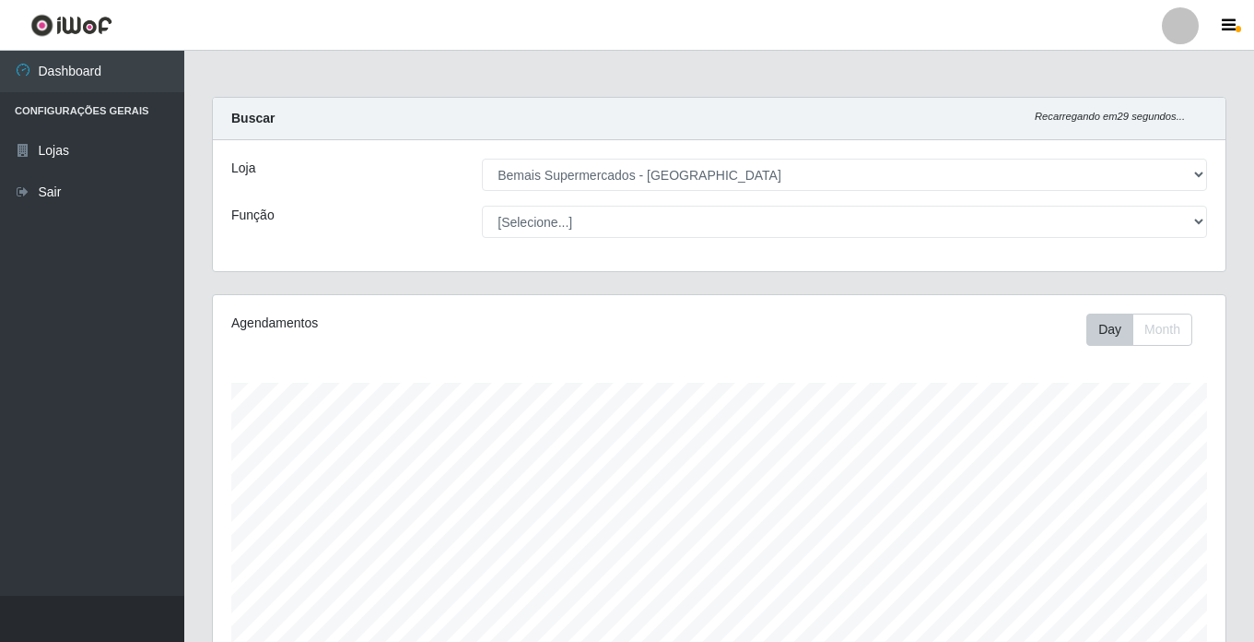
select select "250"
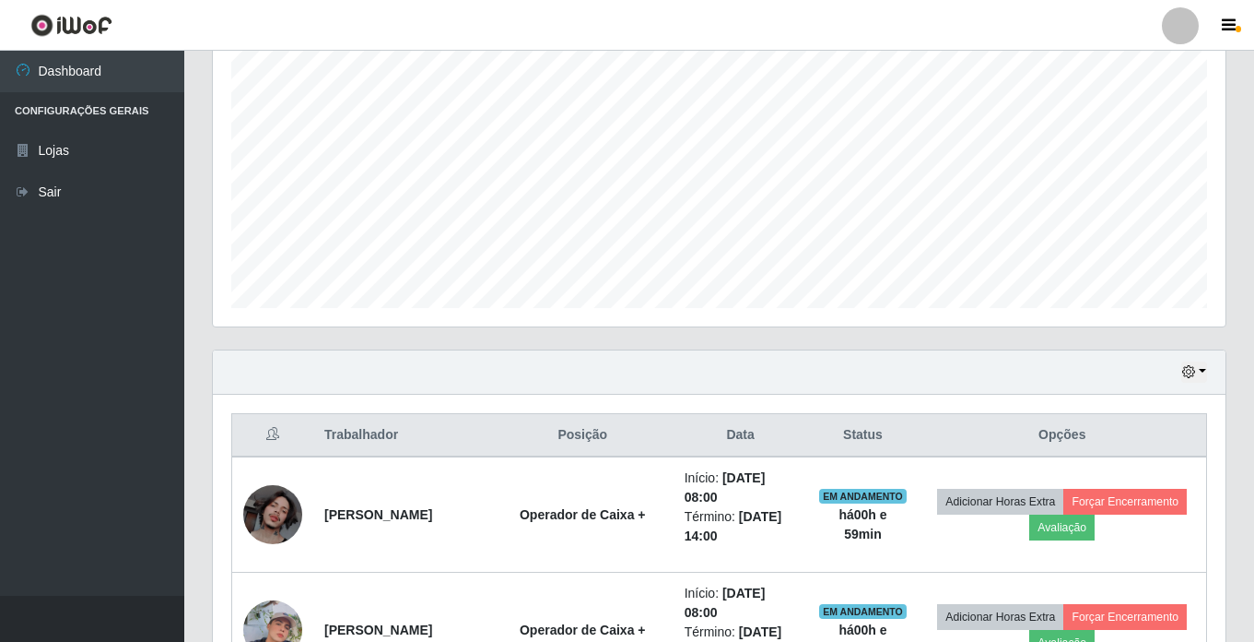
scroll to position [347, 0]
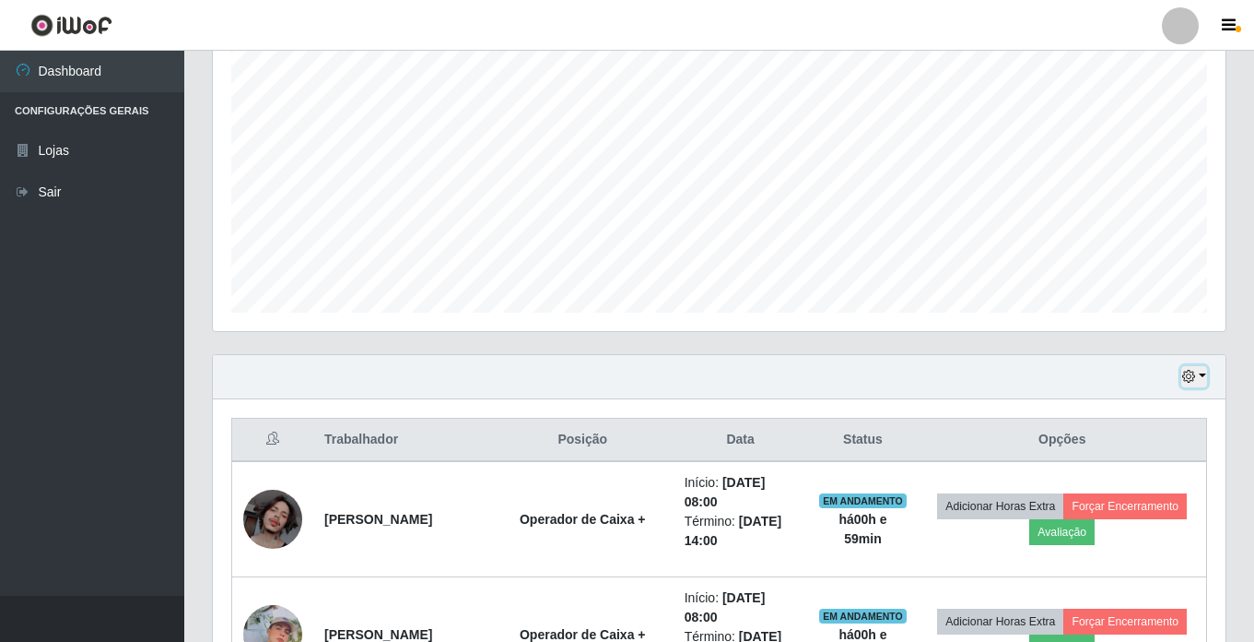
click at [1207, 371] on button "button" at bounding box center [1195, 376] width 26 height 21
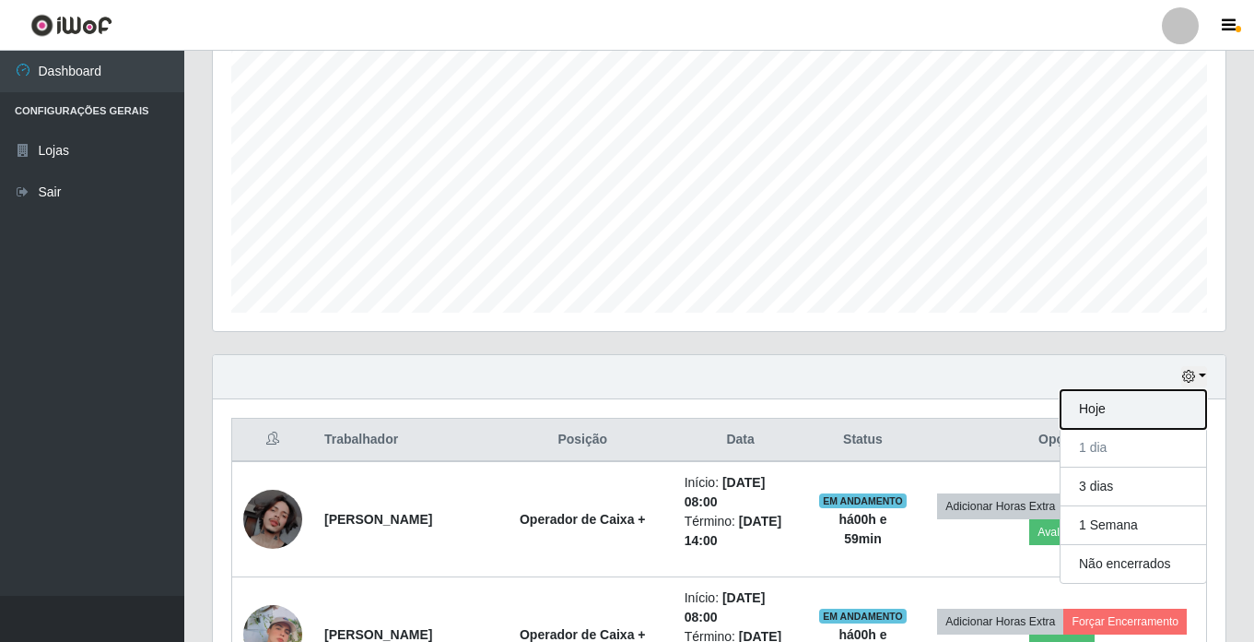
click at [1131, 406] on button "Hoje" at bounding box center [1134, 409] width 146 height 39
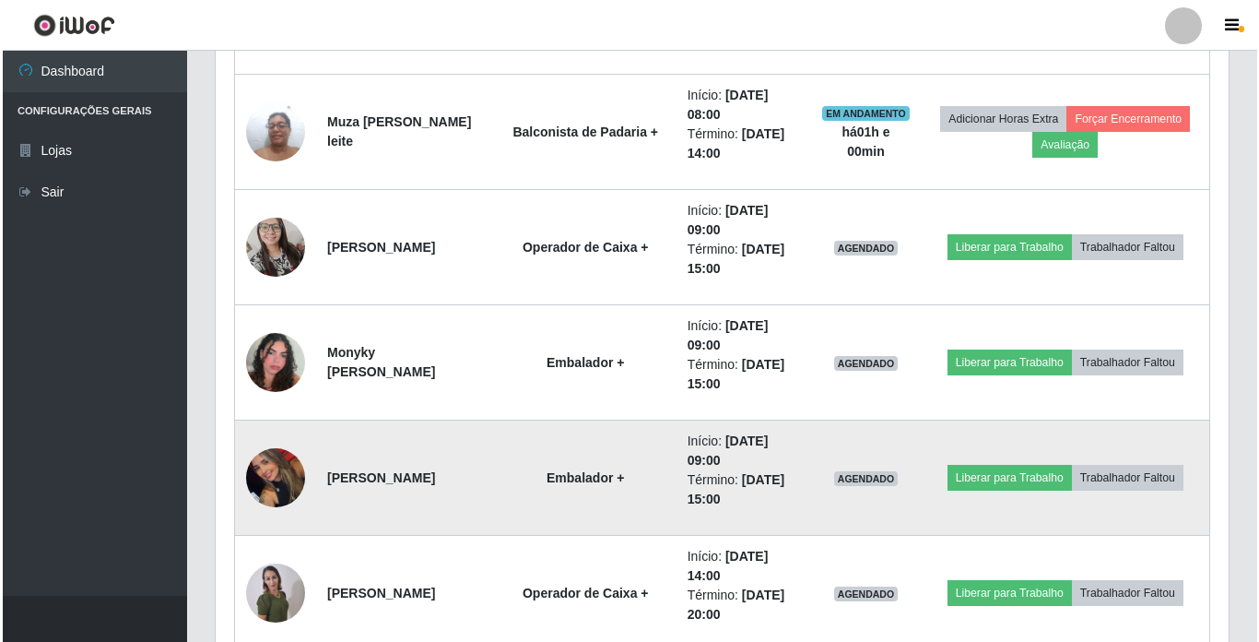
scroll to position [1545, 0]
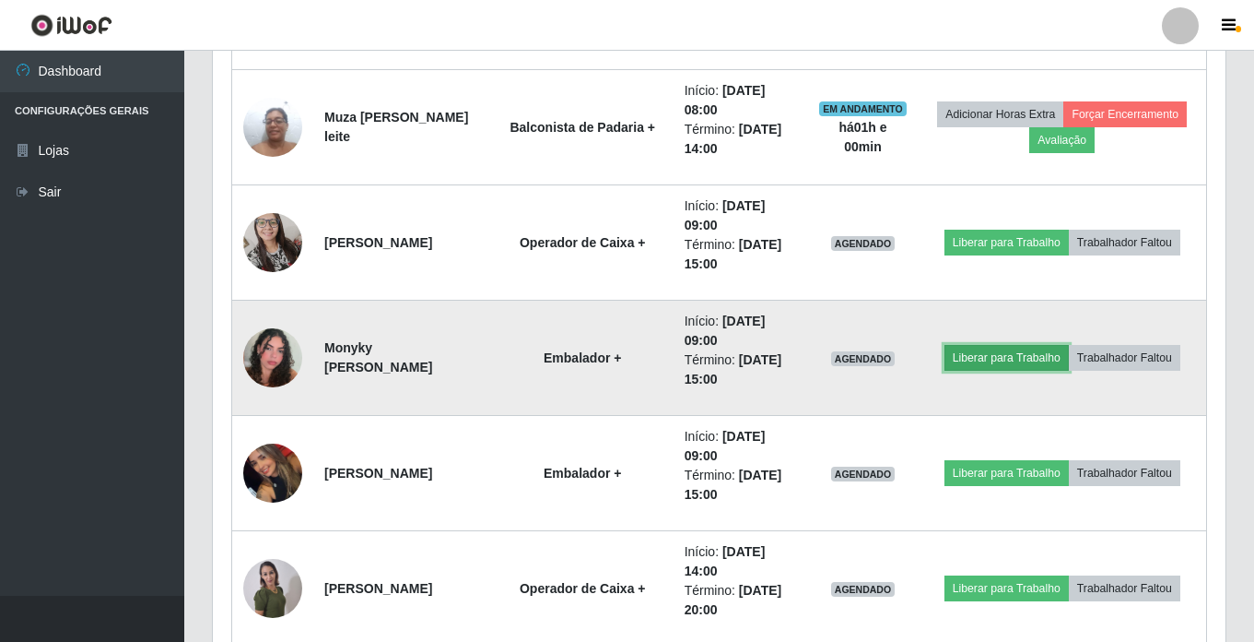
click at [985, 357] on button "Liberar para Trabalho" at bounding box center [1007, 358] width 124 height 26
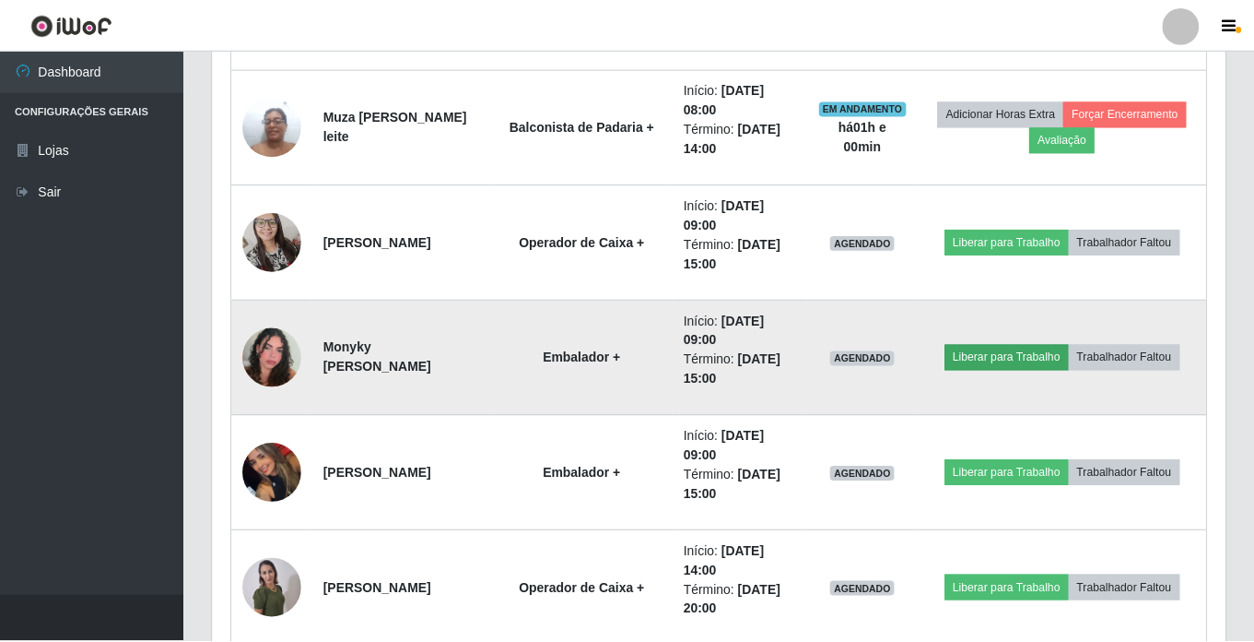
scroll to position [383, 1004]
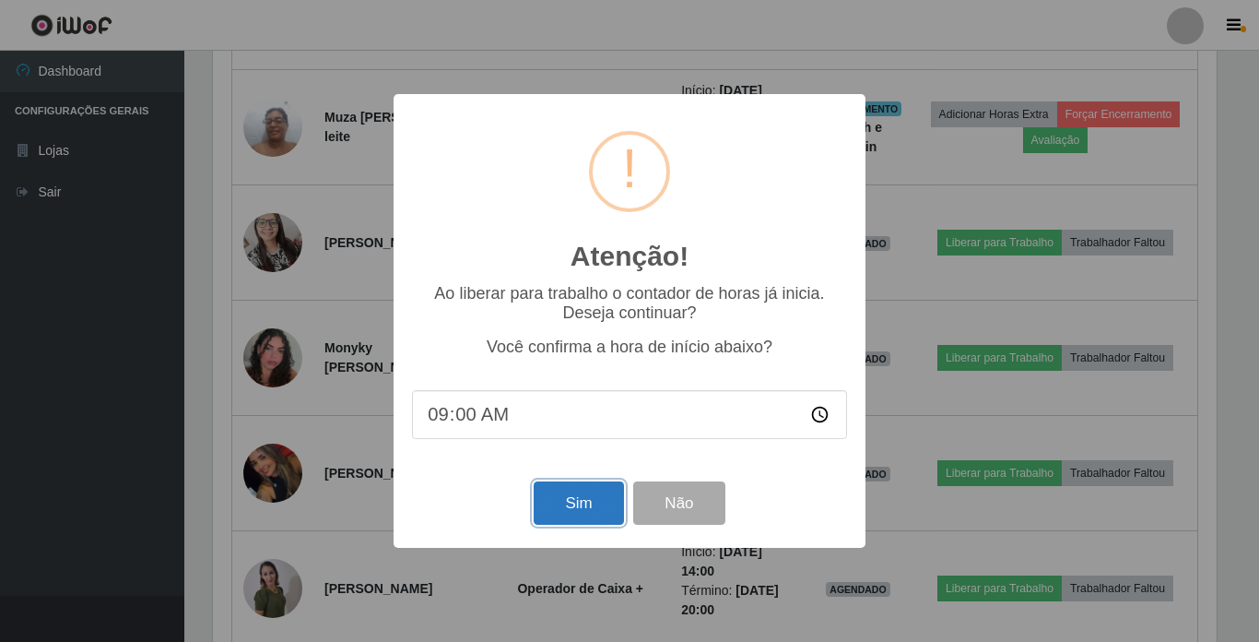
click at [571, 493] on button "Sim" at bounding box center [578, 502] width 89 height 43
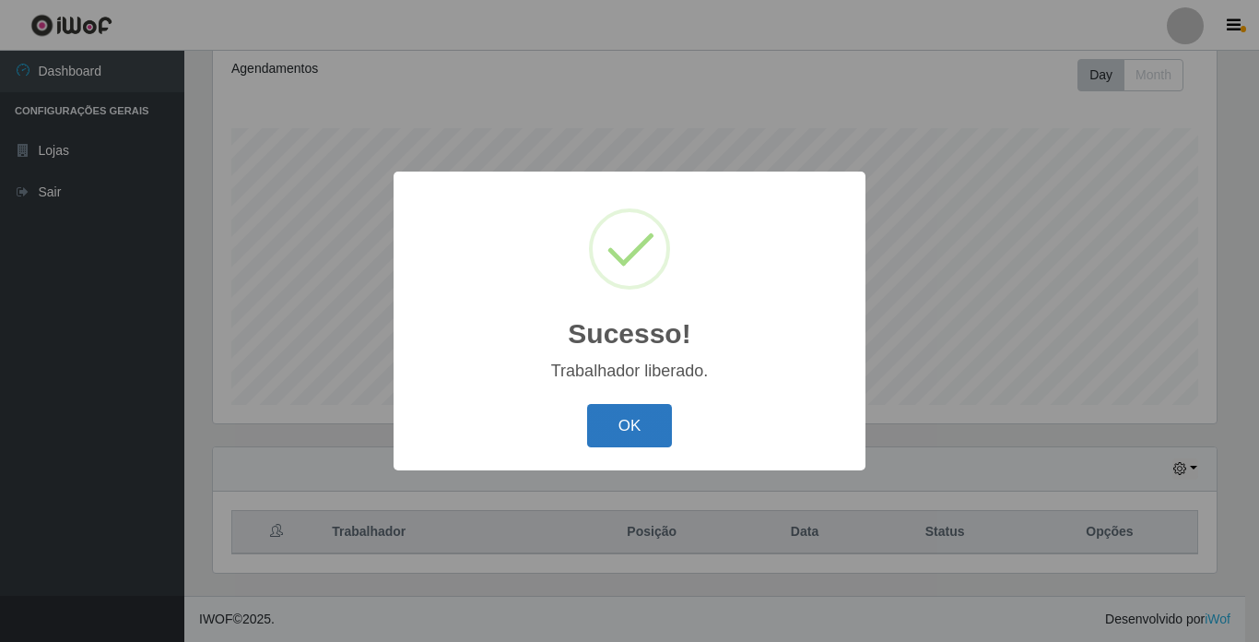
click at [589, 426] on button "OK" at bounding box center [630, 425] width 86 height 43
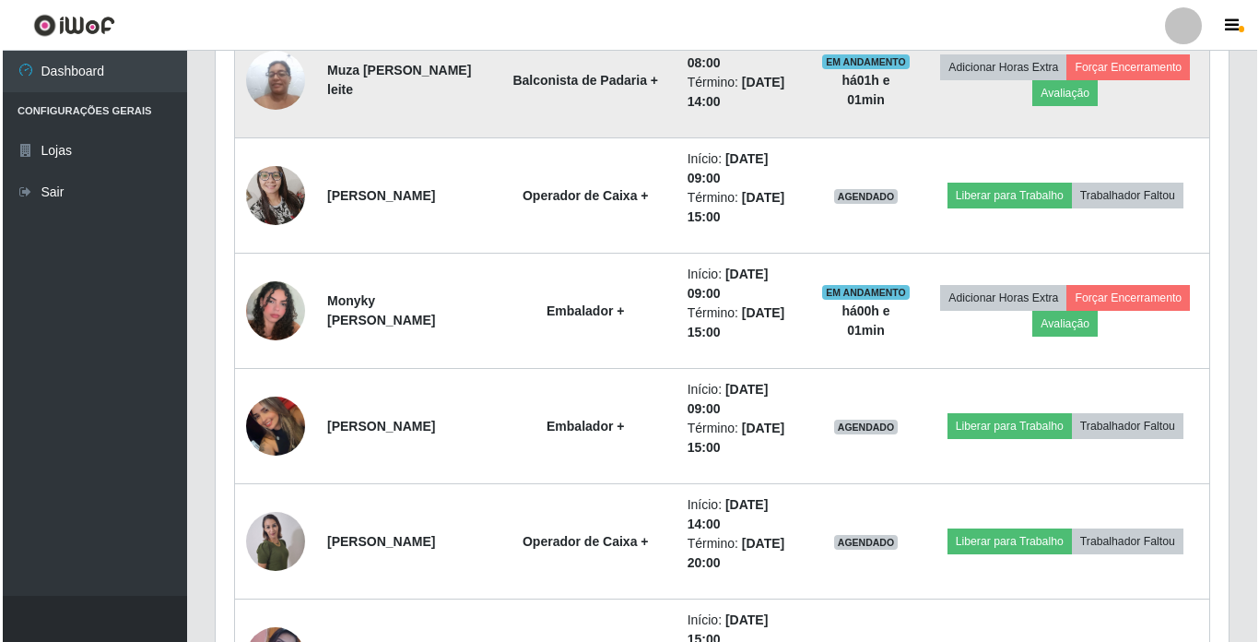
scroll to position [1637, 0]
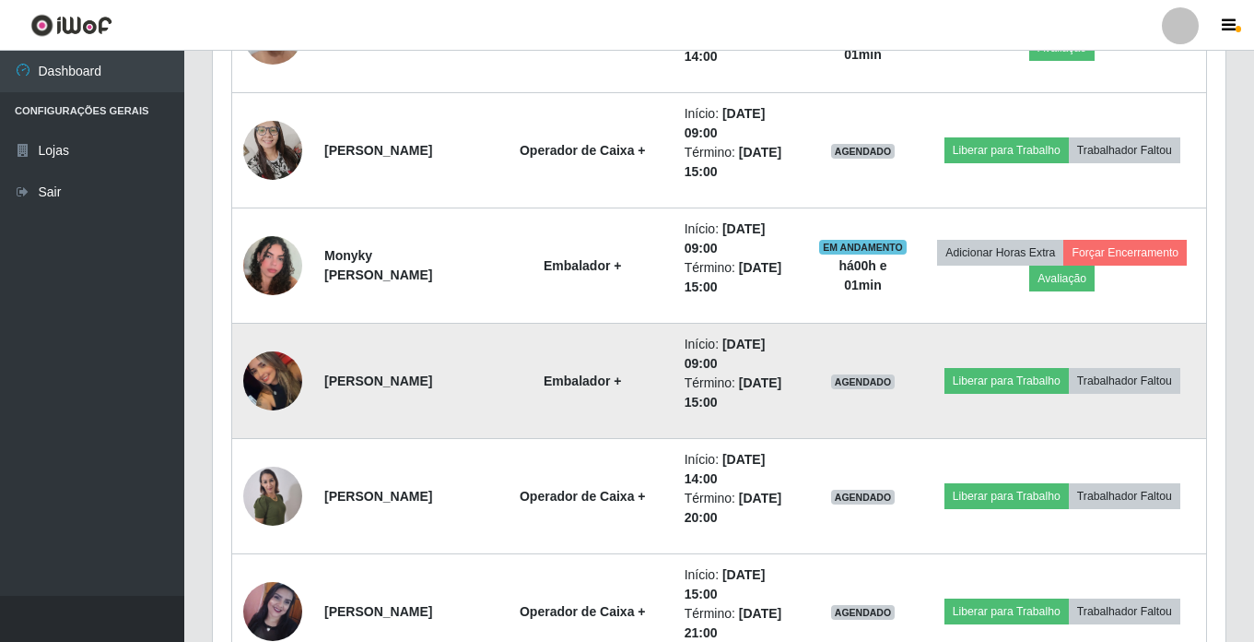
click at [277, 394] on img at bounding box center [272, 380] width 59 height 105
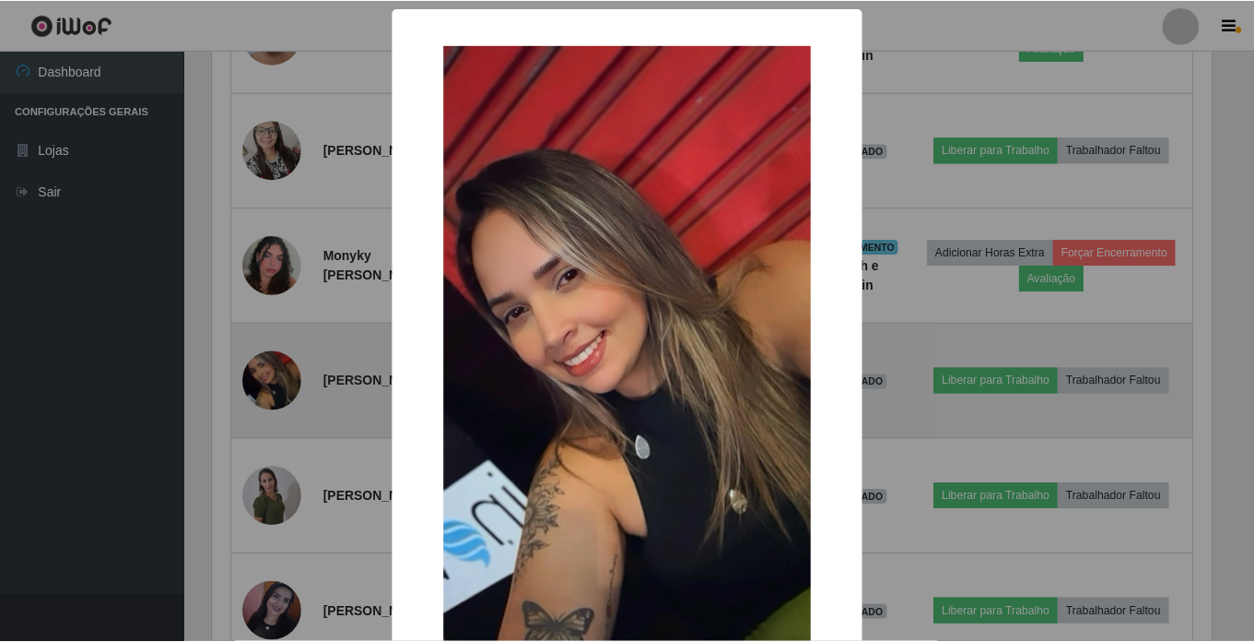
scroll to position [383, 1004]
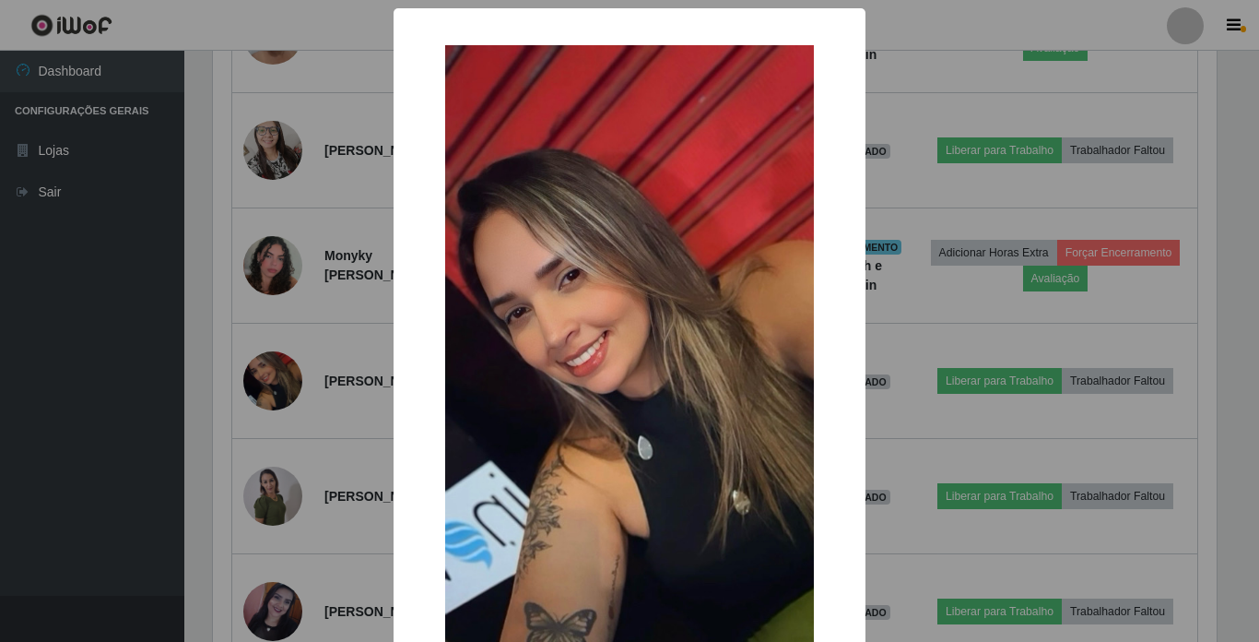
click at [293, 418] on div "× OK Cancel" at bounding box center [629, 321] width 1259 height 642
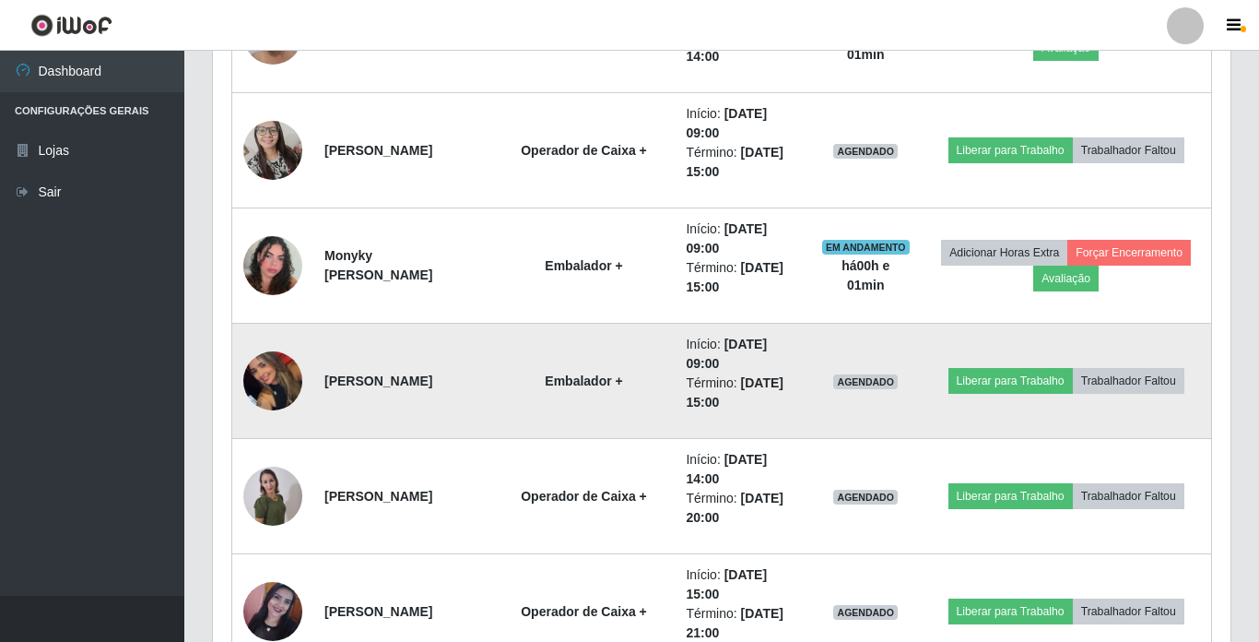
scroll to position [383, 1013]
click at [1030, 377] on button "Liberar para Trabalho" at bounding box center [1007, 381] width 124 height 26
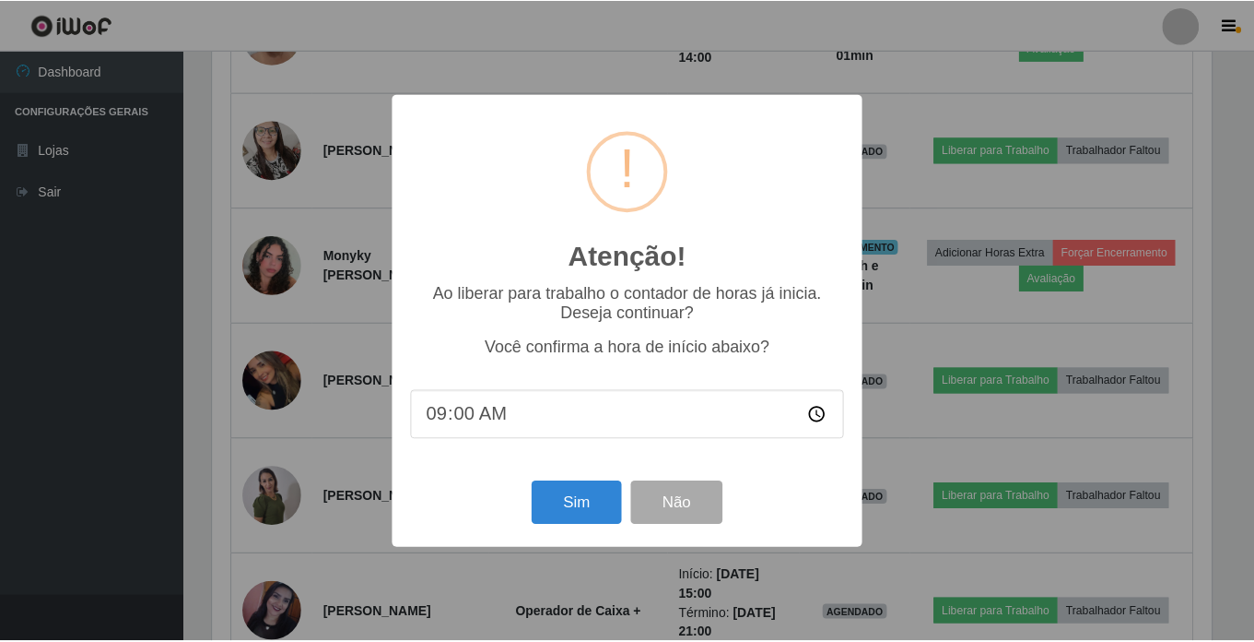
scroll to position [383, 1004]
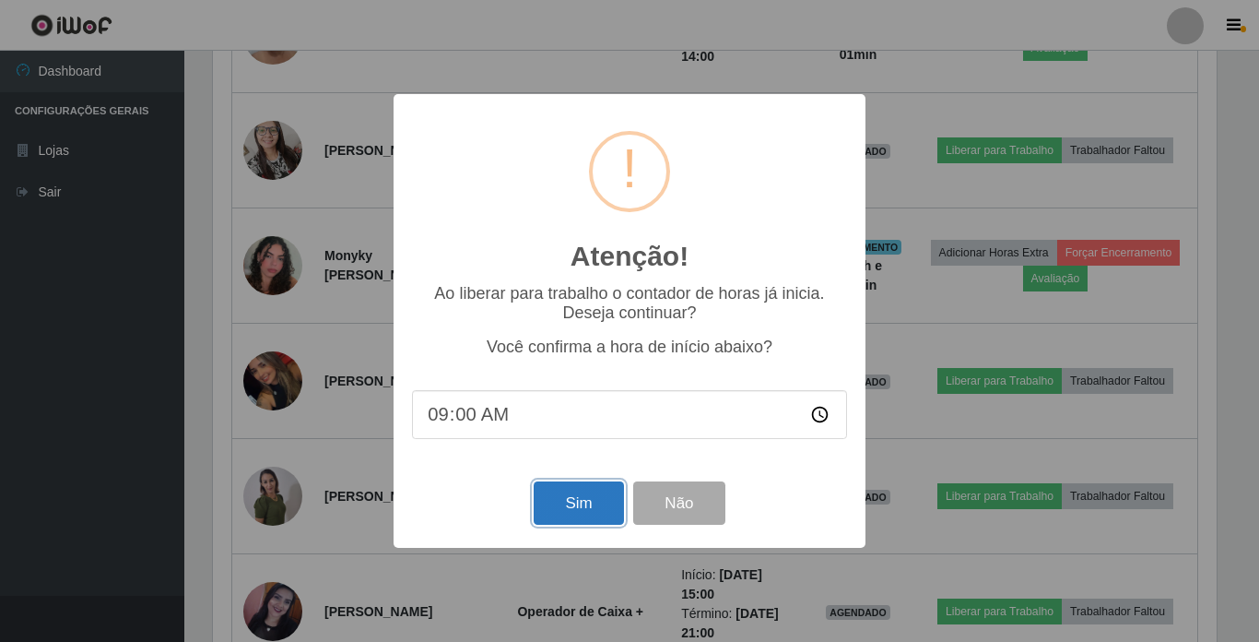
click at [569, 494] on button "Sim" at bounding box center [578, 502] width 89 height 43
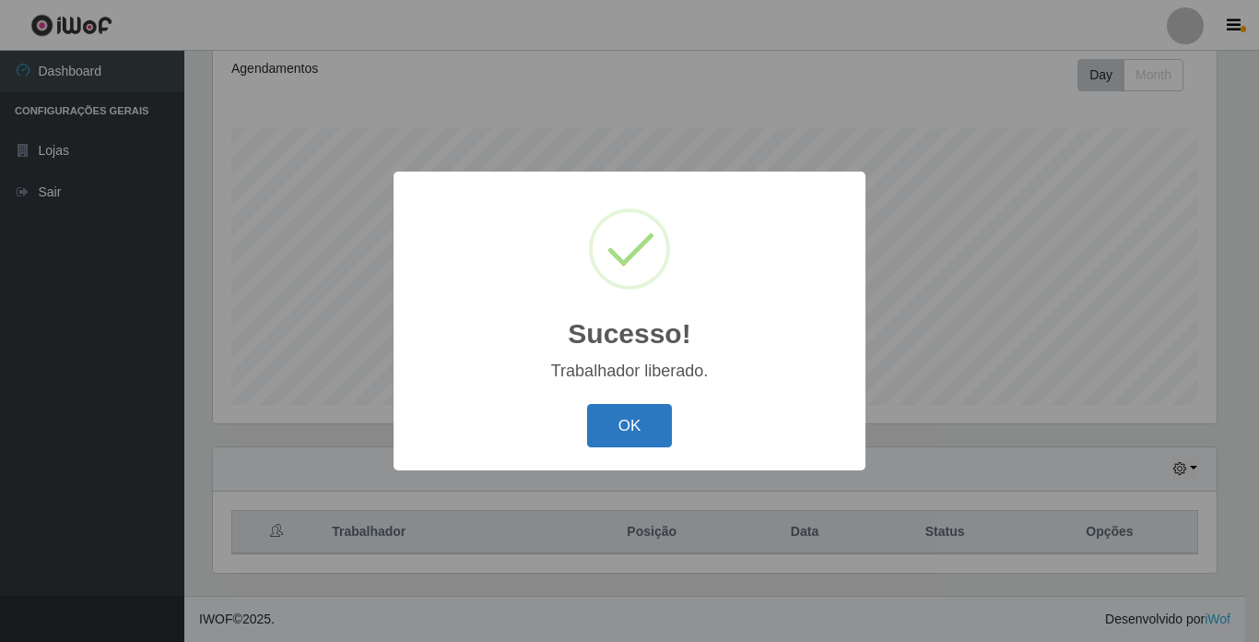
click at [626, 434] on button "OK" at bounding box center [630, 425] width 86 height 43
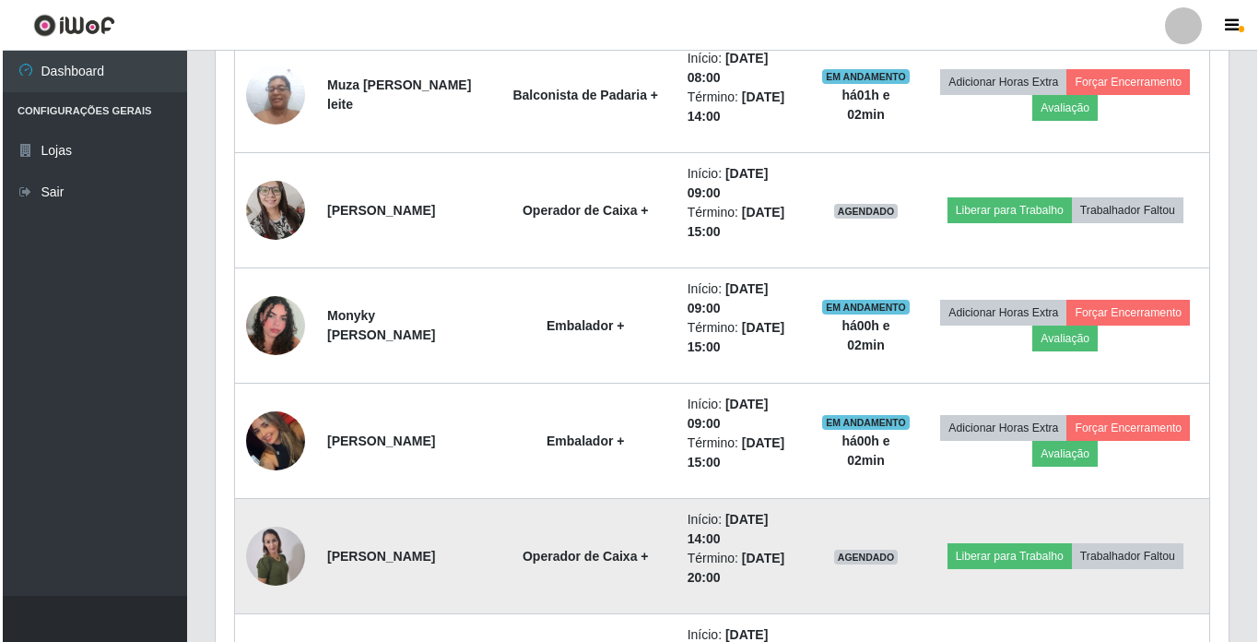
scroll to position [1453, 0]
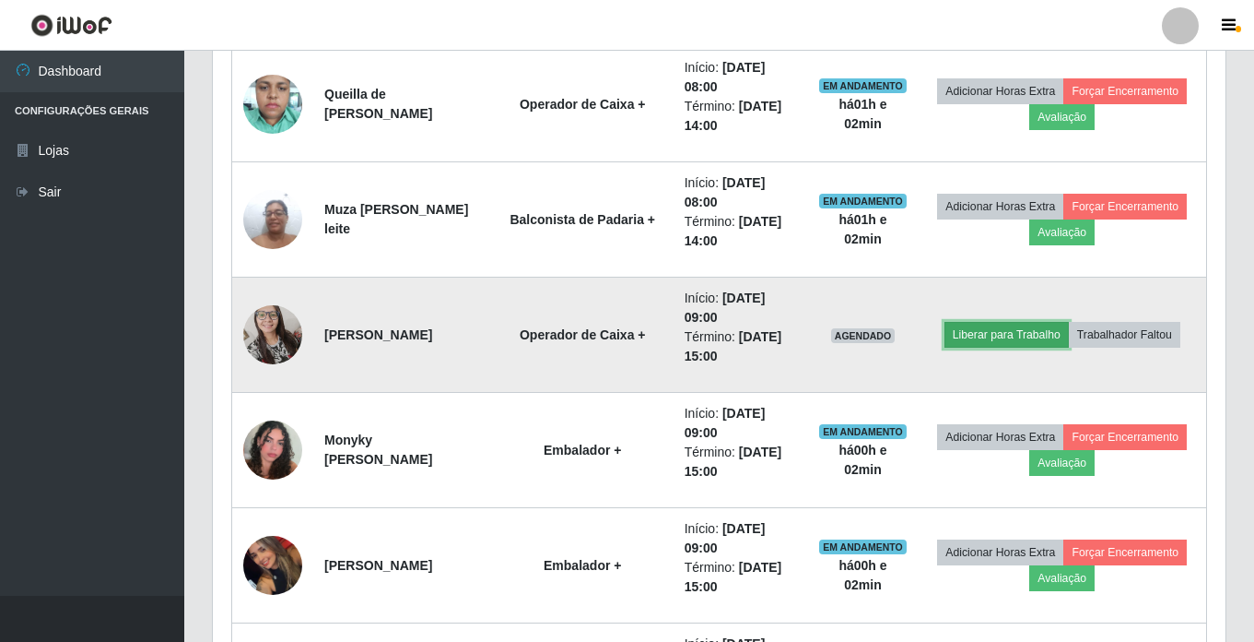
click at [989, 336] on button "Liberar para Trabalho" at bounding box center [1007, 335] width 124 height 26
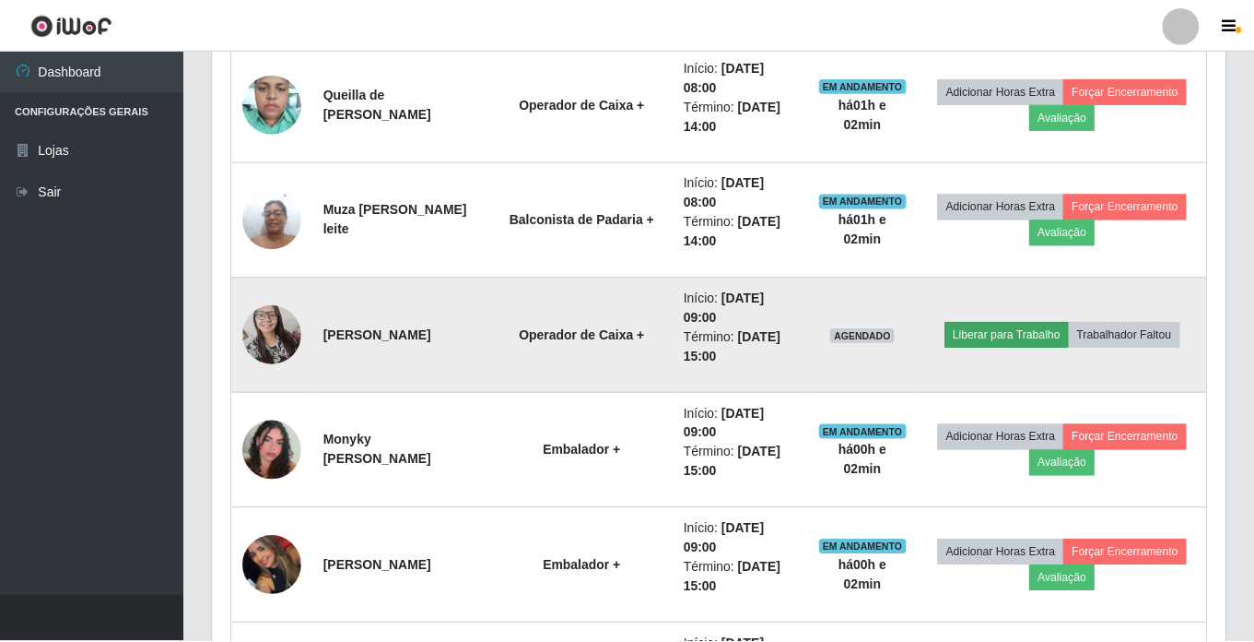
scroll to position [383, 1004]
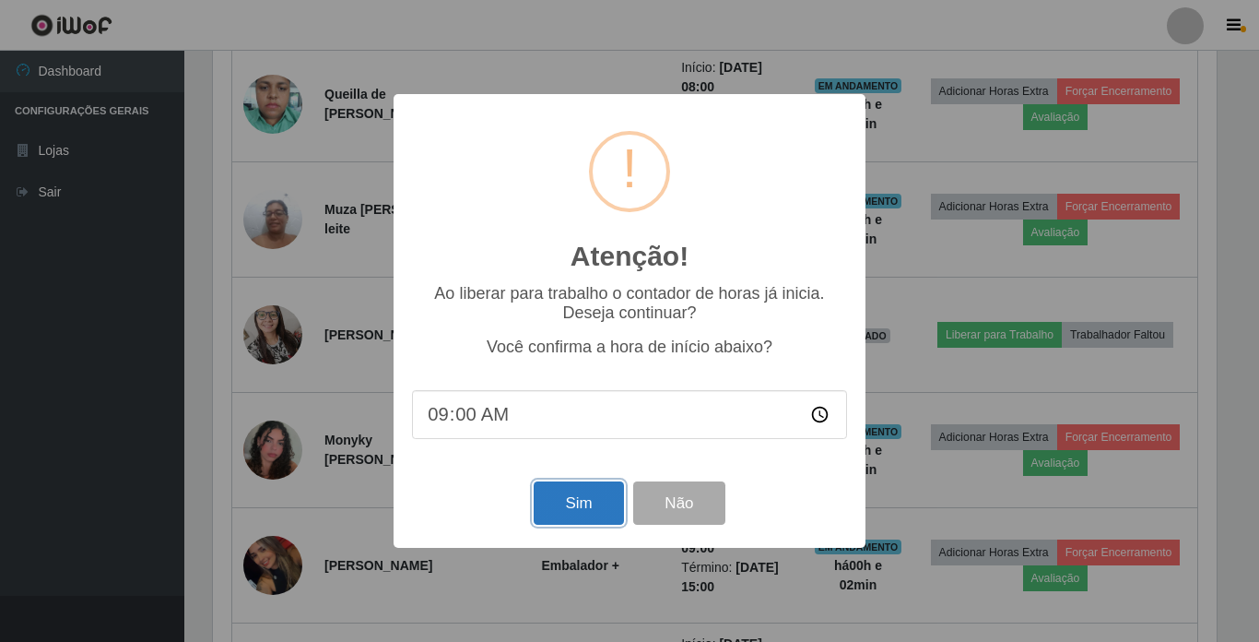
click at [570, 504] on button "Sim" at bounding box center [578, 502] width 89 height 43
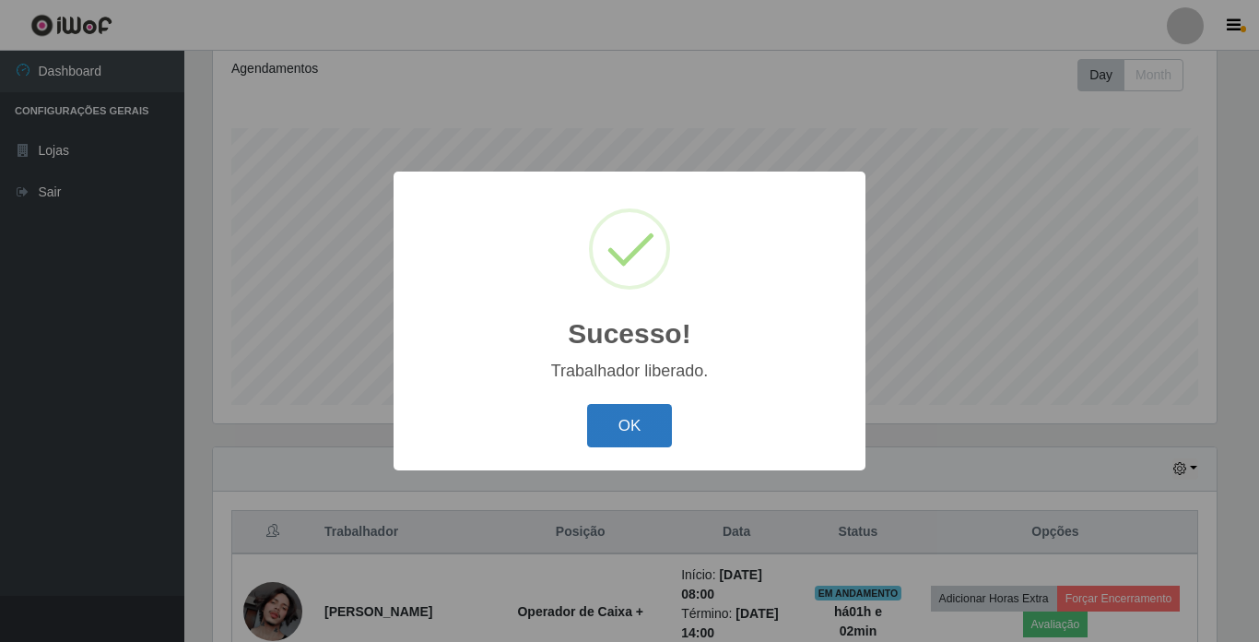
click at [619, 416] on button "OK" at bounding box center [630, 425] width 86 height 43
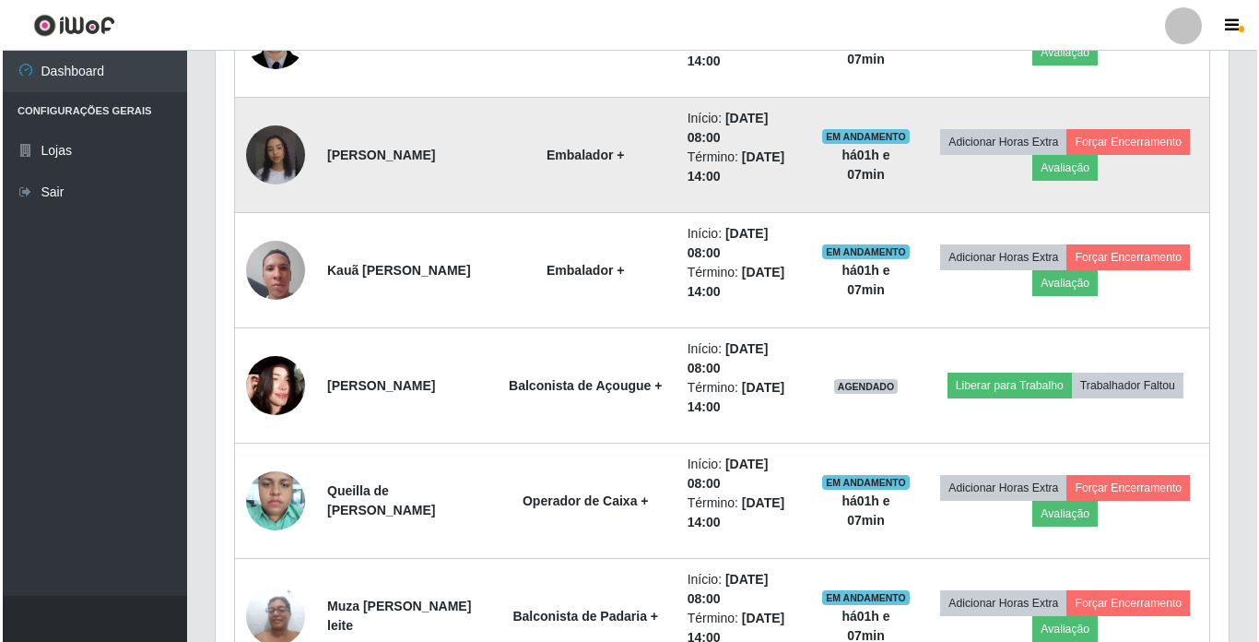
scroll to position [1084, 0]
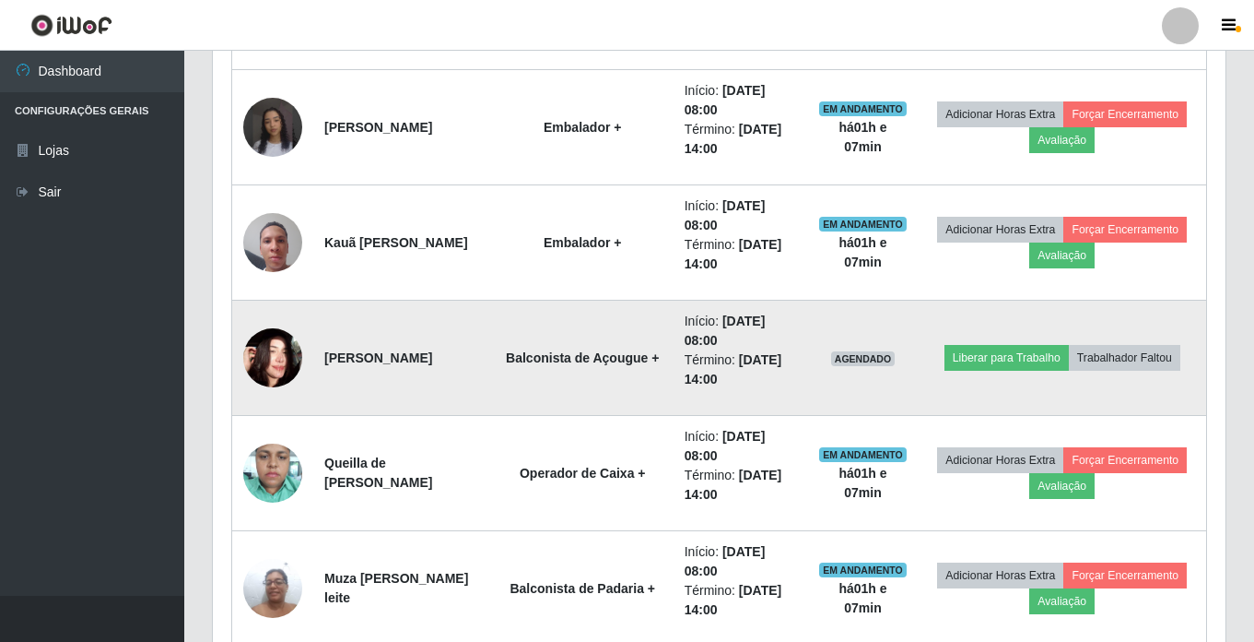
click at [279, 369] on img at bounding box center [272, 357] width 59 height 59
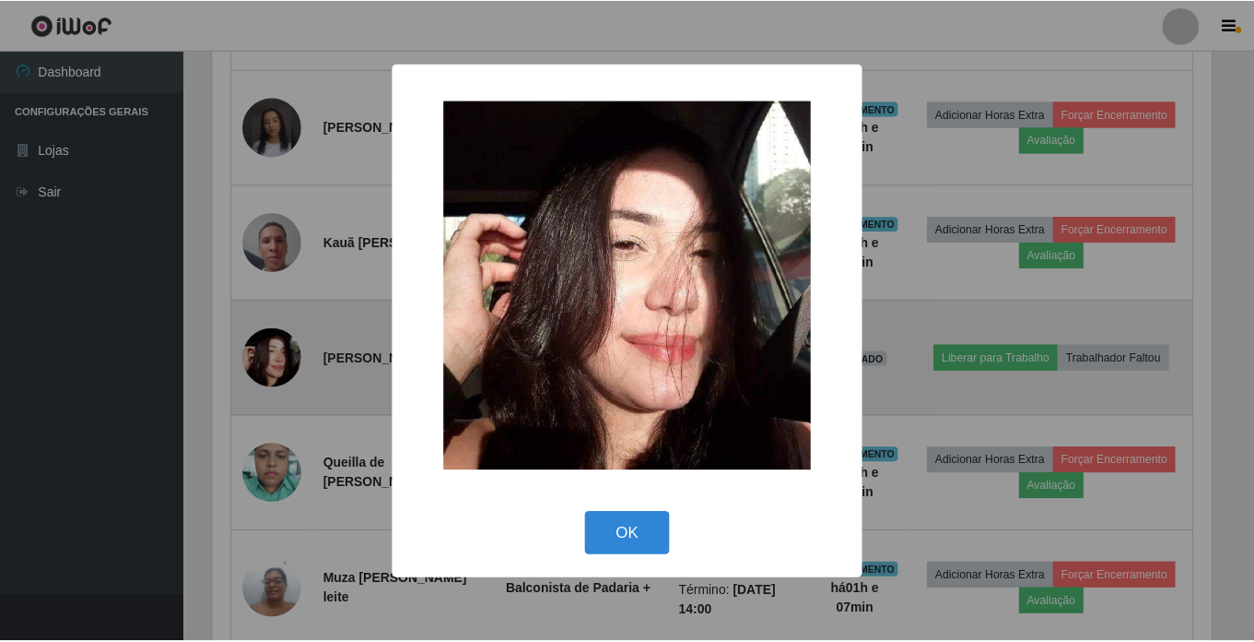
scroll to position [383, 1004]
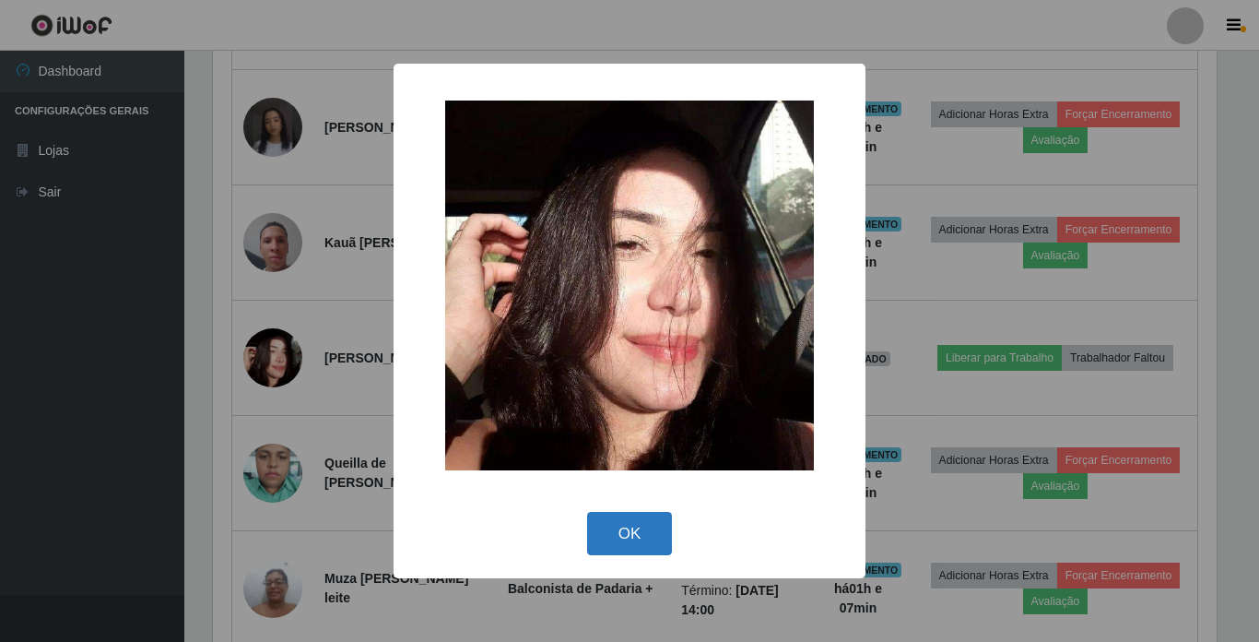
click at [617, 523] on button "OK" at bounding box center [630, 533] width 86 height 43
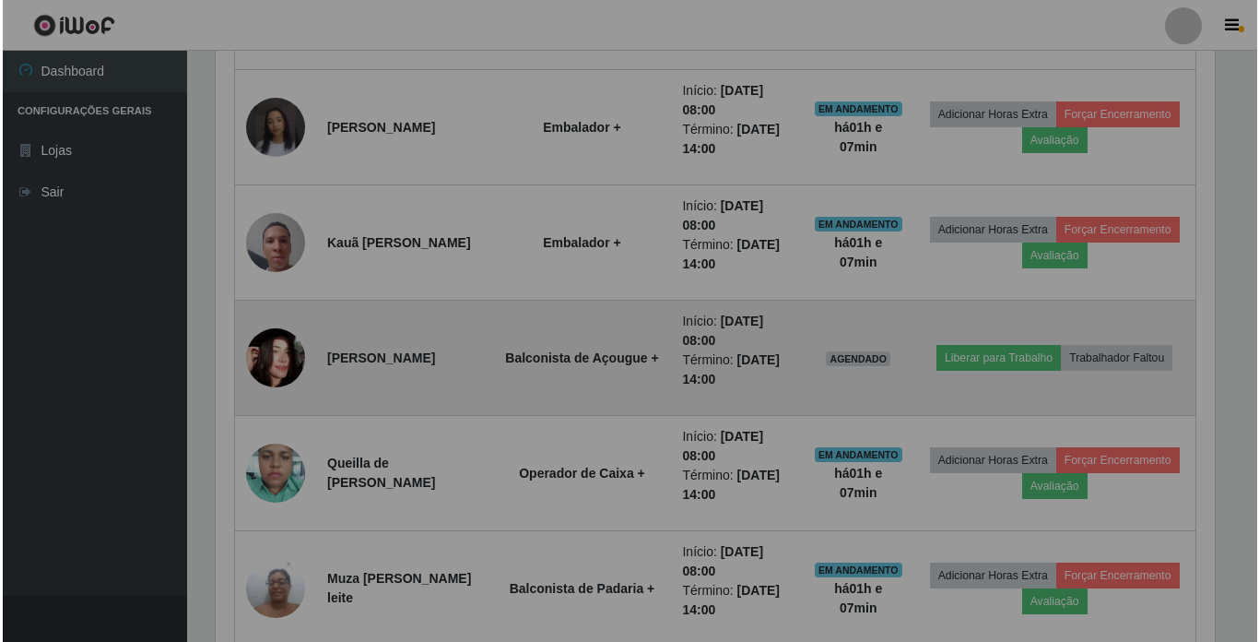
scroll to position [383, 1013]
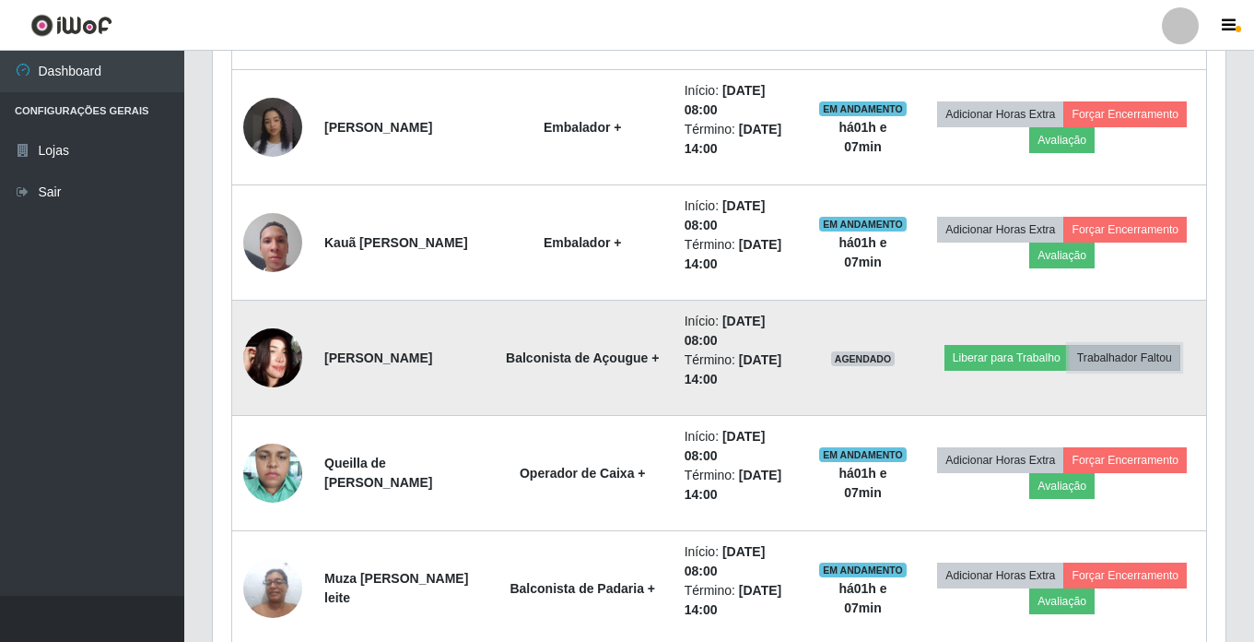
click at [1107, 358] on button "Trabalhador Faltou" at bounding box center [1125, 358] width 112 height 26
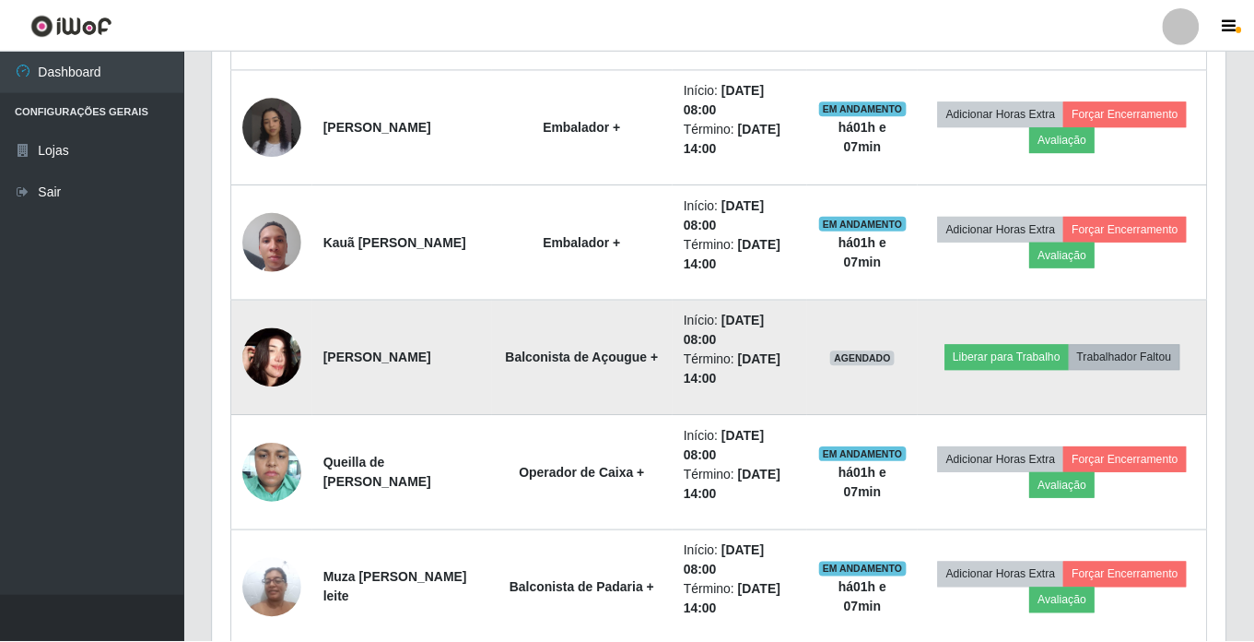
scroll to position [383, 1004]
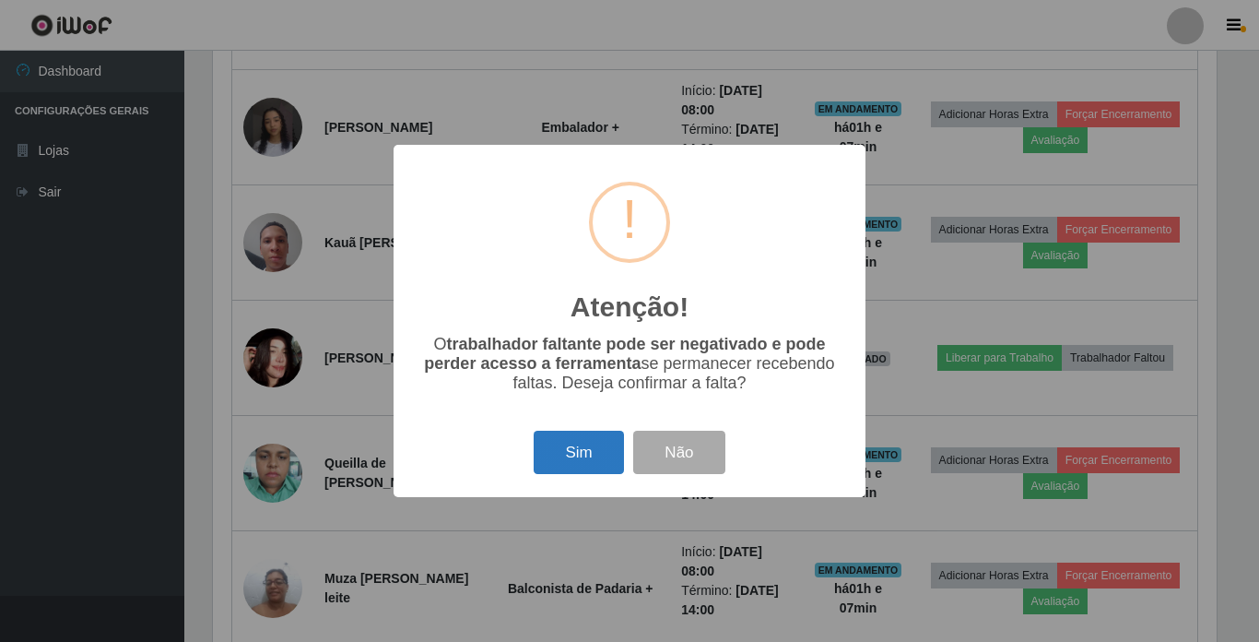
click at [576, 447] on button "Sim" at bounding box center [578, 451] width 89 height 43
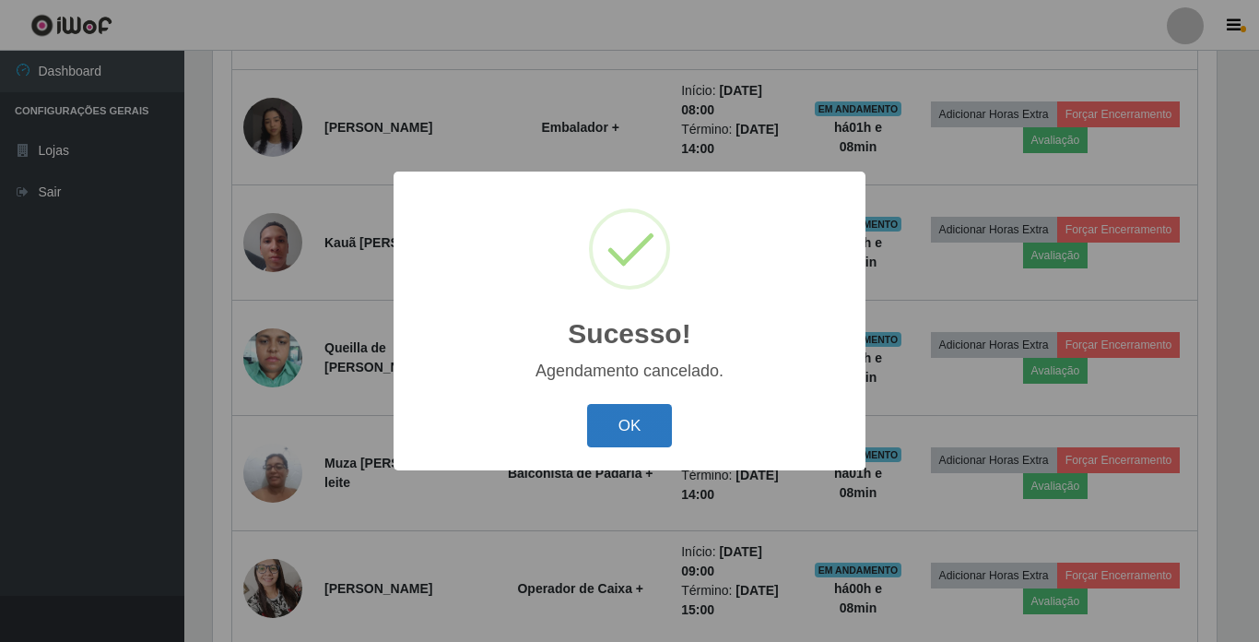
click at [630, 438] on button "OK" at bounding box center [630, 425] width 86 height 43
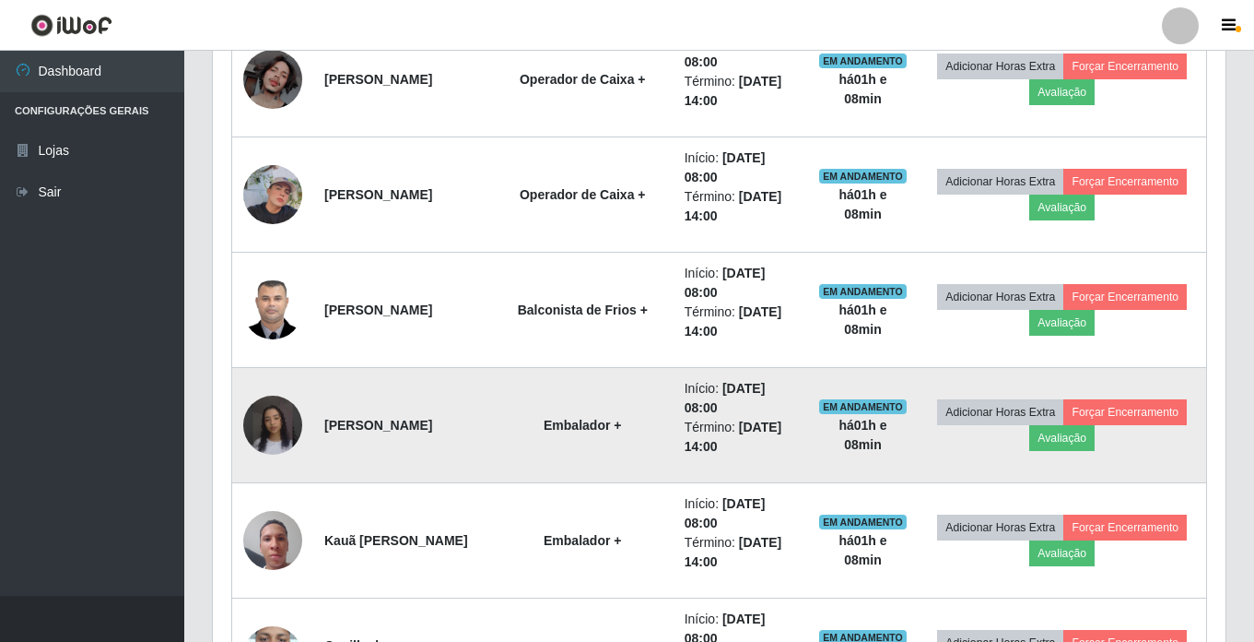
scroll to position [900, 0]
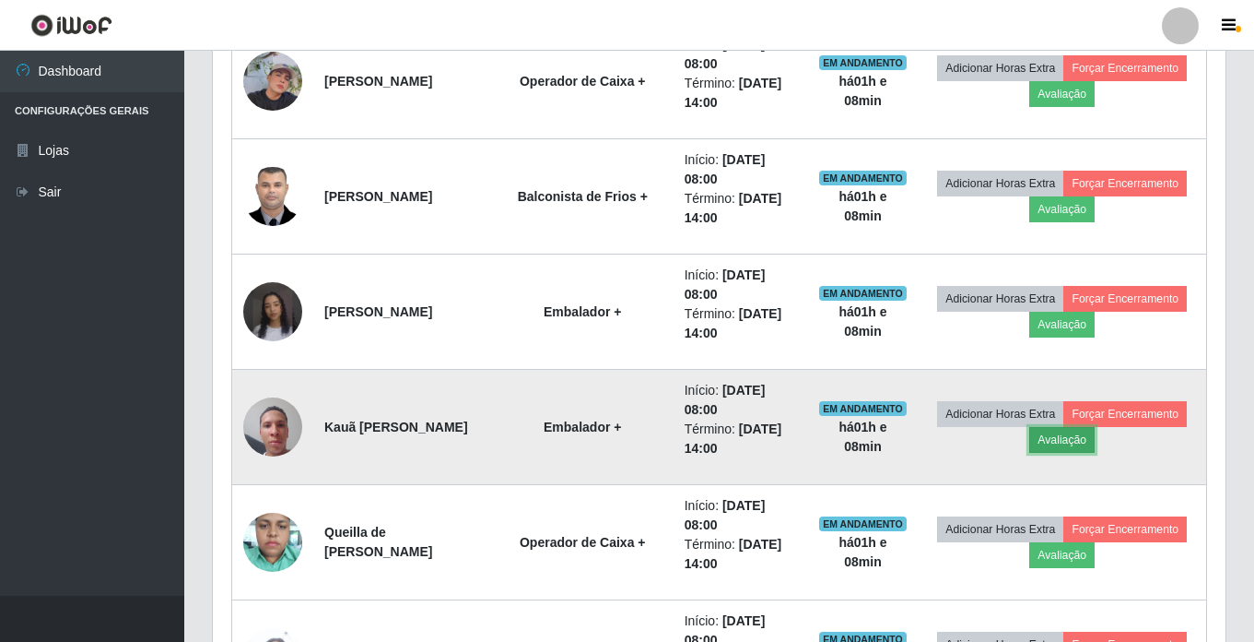
click at [1095, 440] on button "Avaliação" at bounding box center [1062, 440] width 65 height 26
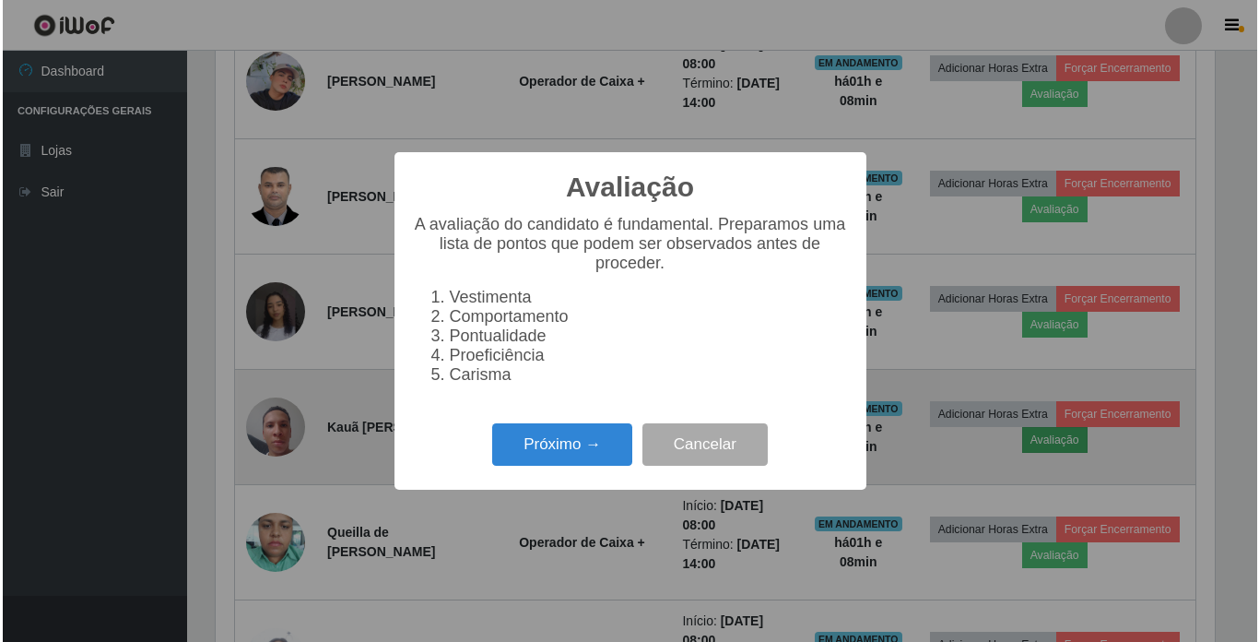
scroll to position [383, 1004]
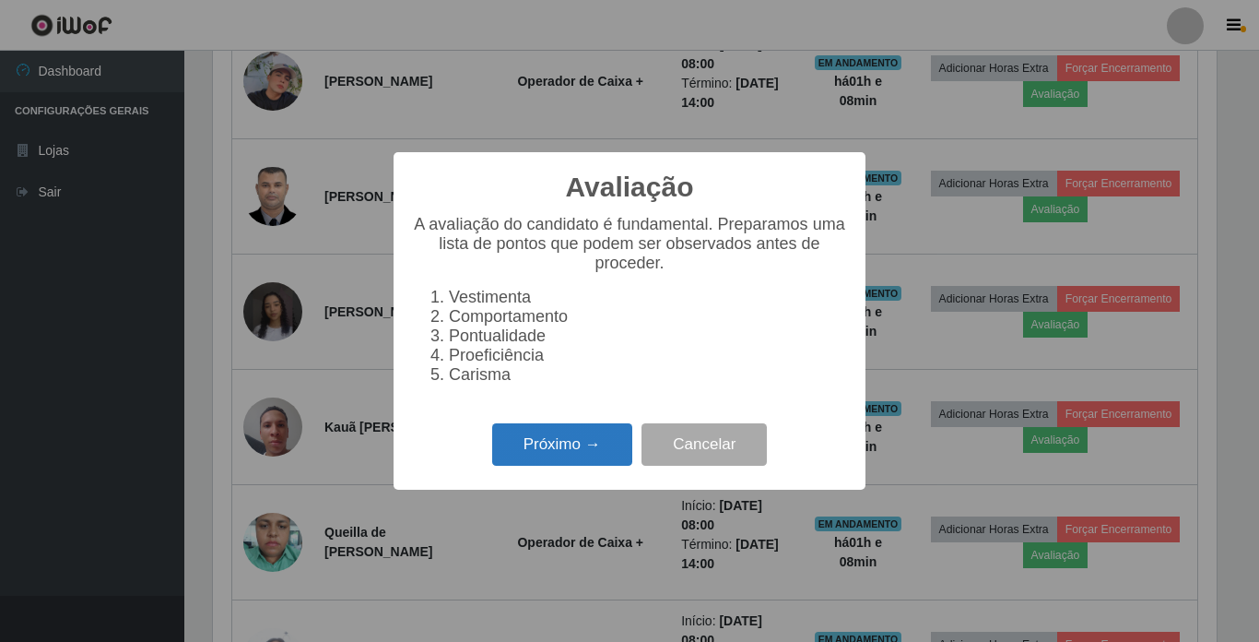
click at [567, 447] on button "Próximo →" at bounding box center [562, 444] width 140 height 43
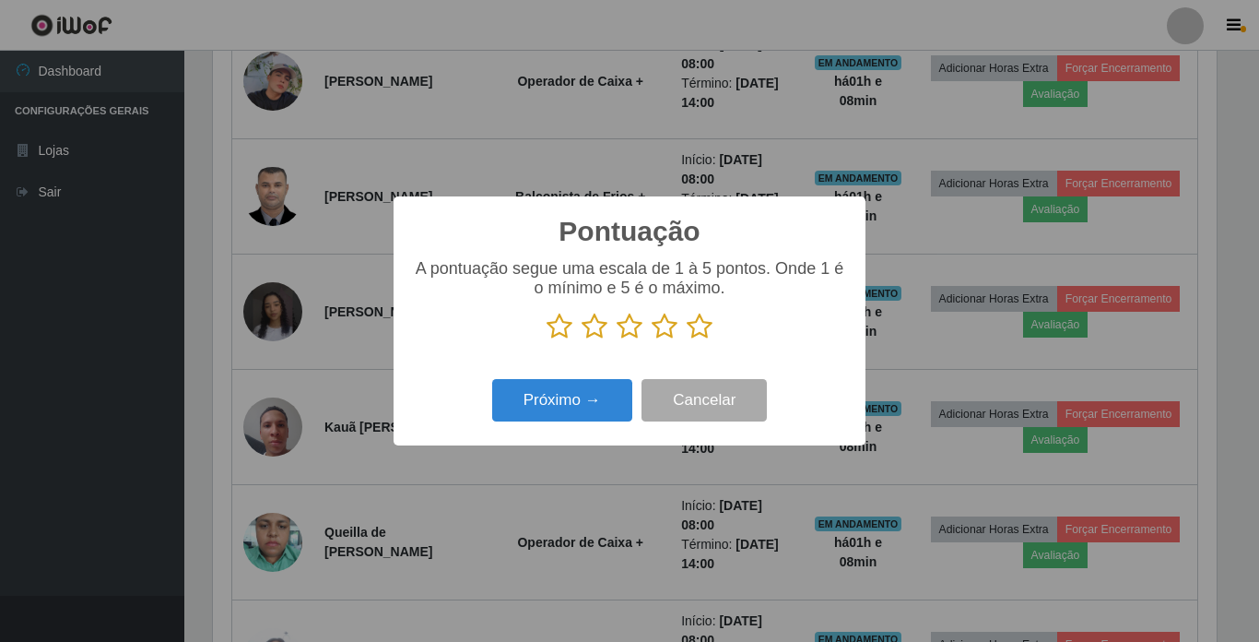
scroll to position [921358, 920737]
click at [707, 330] on icon at bounding box center [700, 326] width 26 height 28
click at [687, 340] on input "radio" at bounding box center [687, 340] width 0 height 0
click at [595, 389] on button "Próximo →" at bounding box center [562, 400] width 140 height 43
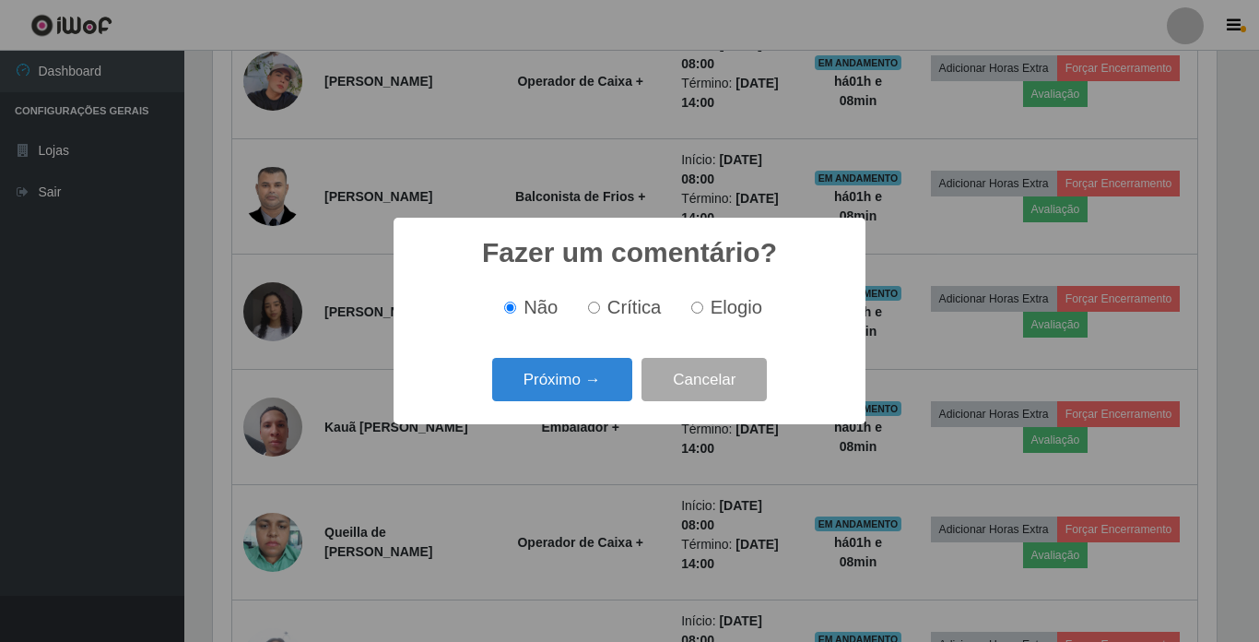
click at [701, 308] on input "Elogio" at bounding box center [697, 307] width 12 height 12
radio input "true"
click at [577, 373] on button "Próximo →" at bounding box center [562, 379] width 140 height 43
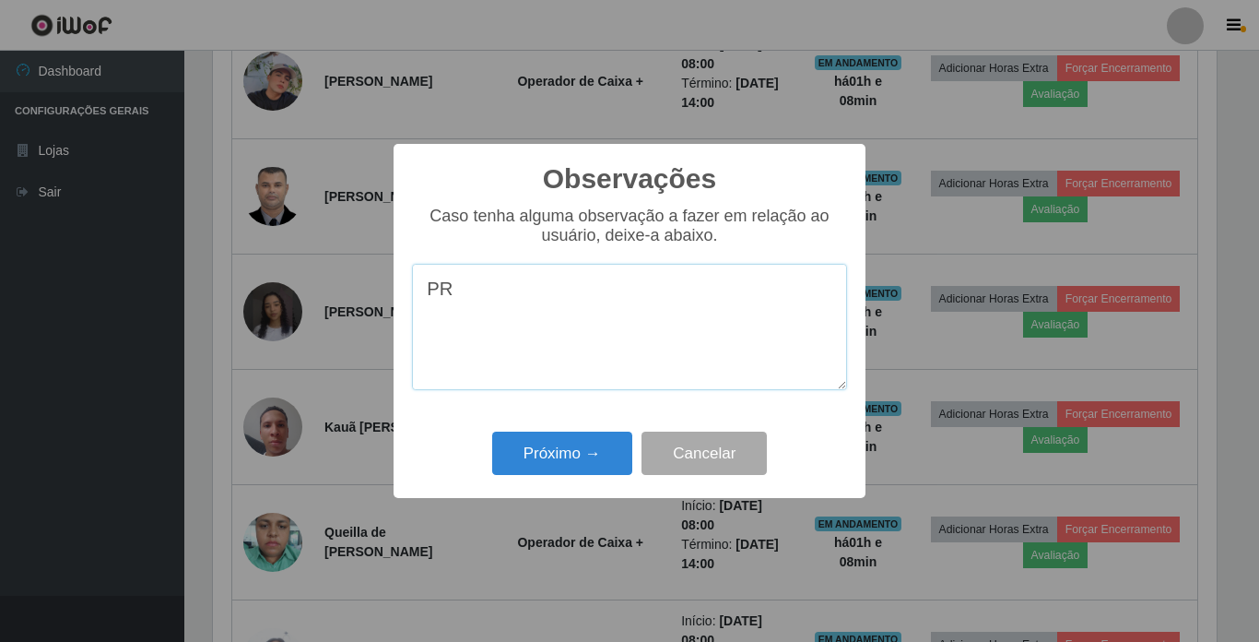
type textarea "P"
type textarea "proativo e prestativo."
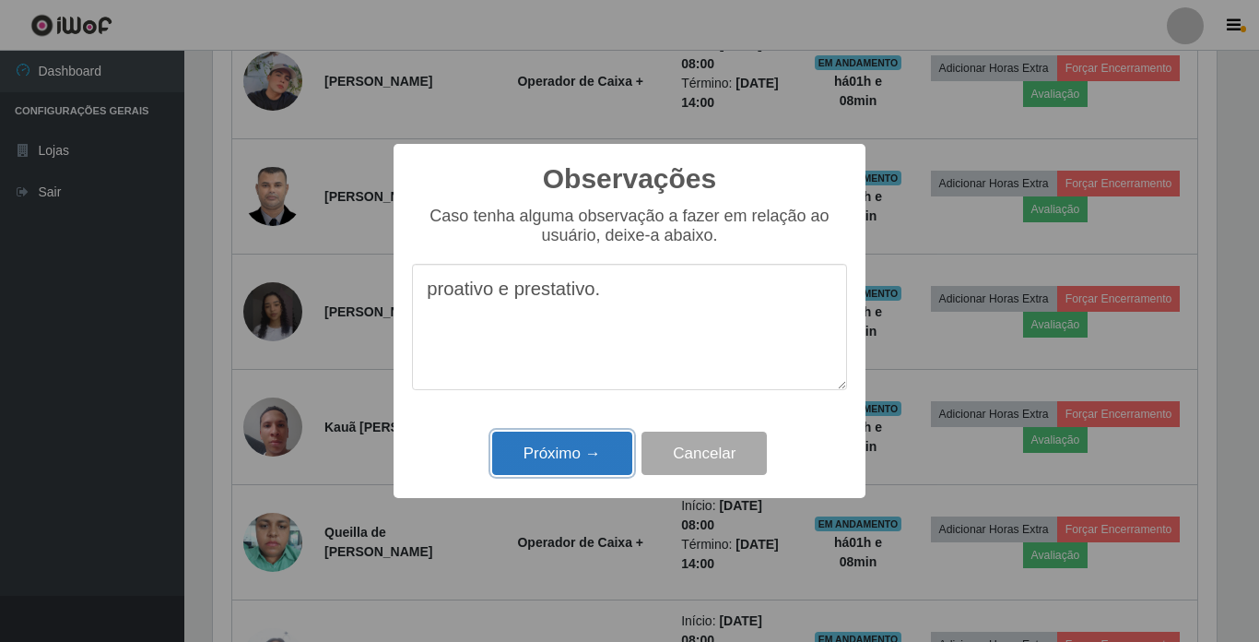
click at [589, 446] on button "Próximo →" at bounding box center [562, 452] width 140 height 43
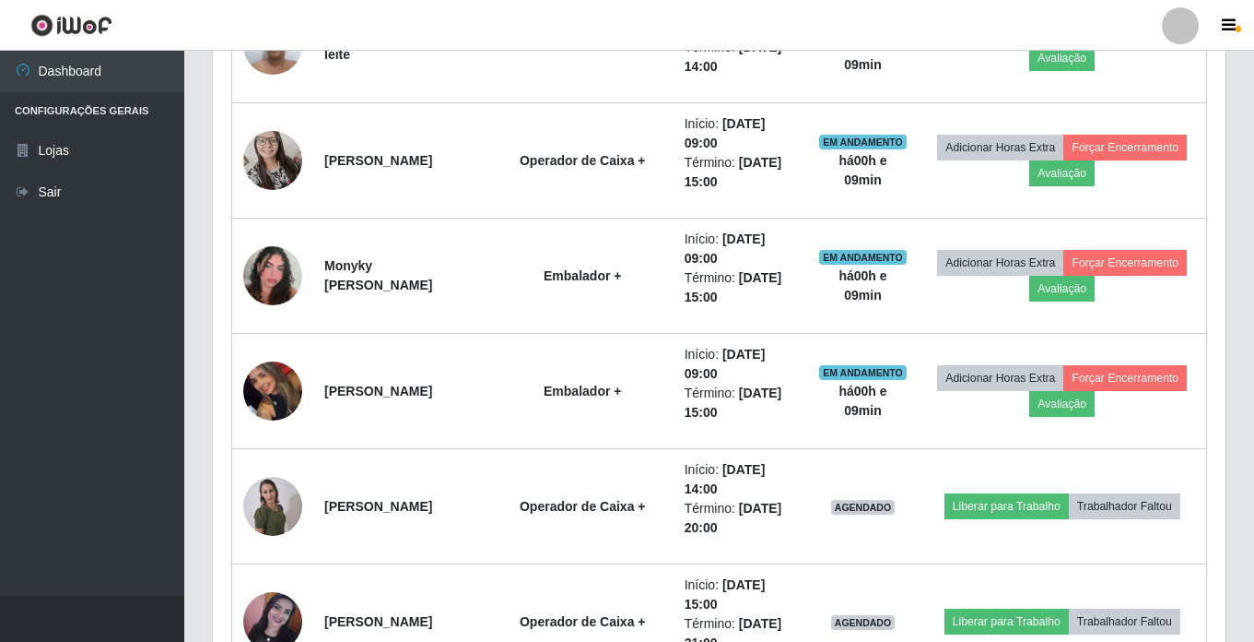
scroll to position [1545, 0]
